Goal: Find contact information: Find contact information

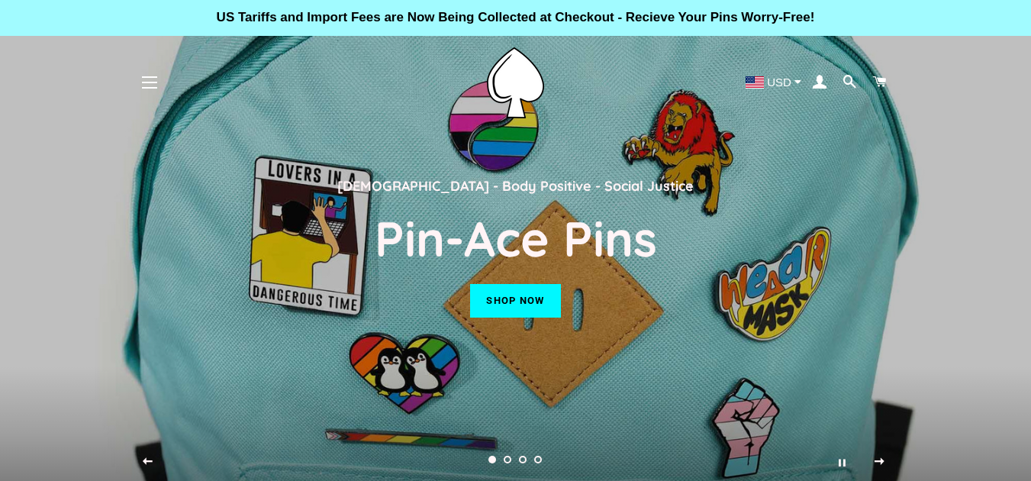
click at [151, 82] on span "button" at bounding box center [149, 83] width 15 height 2
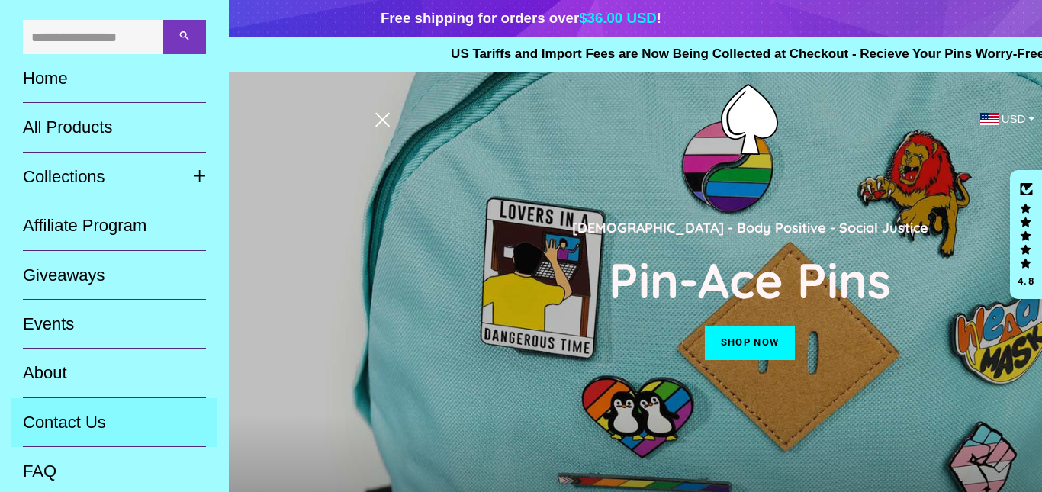
click at [72, 431] on link "Contact Us" at bounding box center [114, 422] width 206 height 49
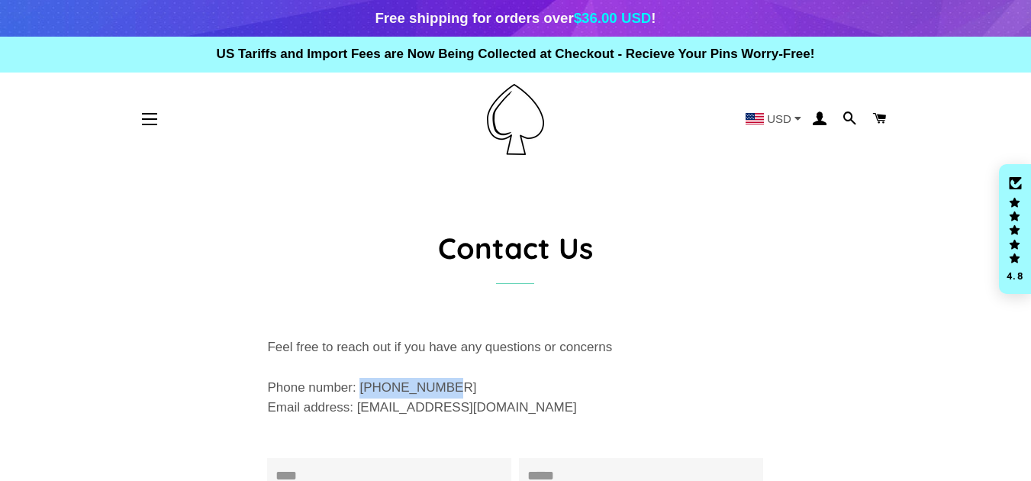
drag, startPoint x: 442, startPoint y: 388, endPoint x: 363, endPoint y: 385, distance: 79.4
click at [363, 385] on p "Feel free to reach out if you have any questions or concerns Phone number: 647-…" at bounding box center [515, 377] width 496 height 81
copy p "647-510-5469"
